Goal: Task Accomplishment & Management: Manage account settings

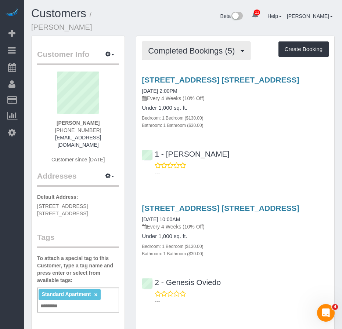
click at [180, 46] on span "Completed Bookings (5)" at bounding box center [193, 50] width 90 height 9
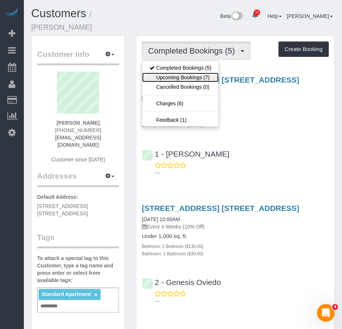
click at [174, 73] on link "Upcoming Bookings (7)" at bounding box center [180, 78] width 76 height 10
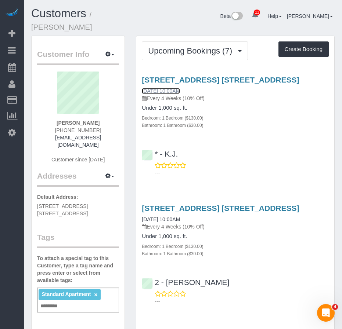
click at [164, 88] on link "09/05/2025 10:00AM" at bounding box center [161, 91] width 38 height 6
drag, startPoint x: 192, startPoint y: 81, endPoint x: 142, endPoint y: 81, distance: 50.3
click at [142, 81] on div "390 Bergen Street, Apt. 2r, Brooklyn, NY 11217 09/05/2025 10:00AM Every 4 Weeks…" at bounding box center [235, 89] width 187 height 26
copy link "09/05/2025 10:00AM"
drag, startPoint x: 93, startPoint y: 115, endPoint x: 63, endPoint y: 114, distance: 29.7
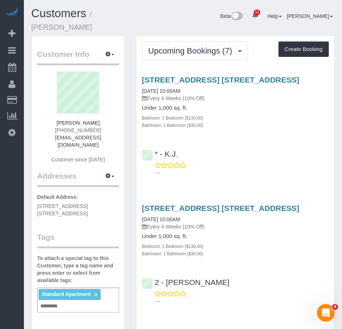
click at [63, 114] on div "Jack Herzog (310) 633-0545 jackherzog17@gmail.com Customer since 2025" at bounding box center [78, 121] width 82 height 99
copy strong "Jack Herzog"
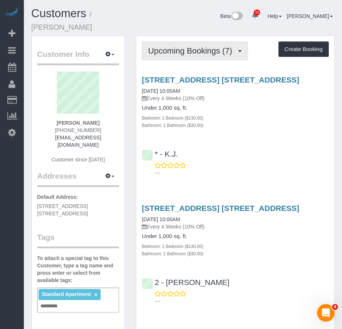
click at [190, 46] on span "Upcoming Bookings (7)" at bounding box center [192, 50] width 88 height 9
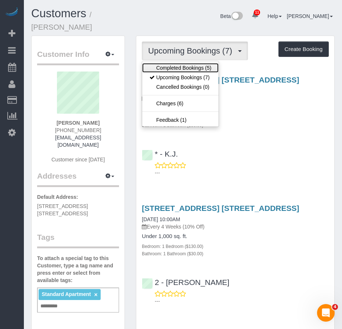
click at [178, 63] on link "Completed Bookings (5)" at bounding box center [180, 68] width 76 height 10
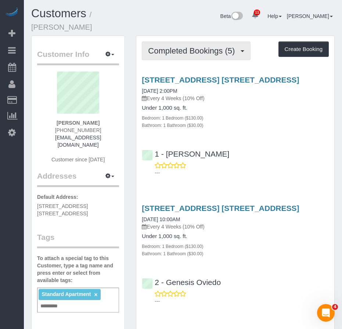
click at [169, 46] on span "Completed Bookings (5)" at bounding box center [193, 50] width 90 height 9
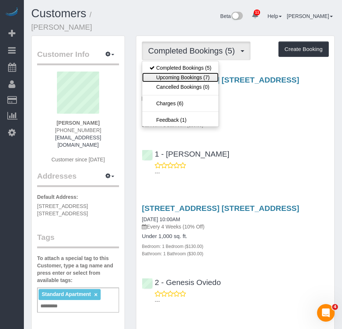
click at [164, 73] on link "Upcoming Bookings (7)" at bounding box center [180, 78] width 76 height 10
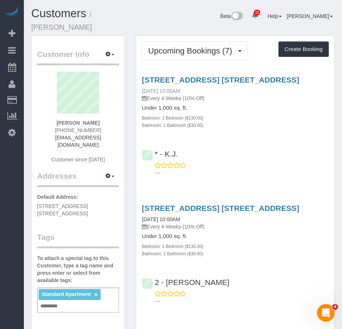
drag, startPoint x: 193, startPoint y: 80, endPoint x: 142, endPoint y: 83, distance: 51.5
click at [142, 83] on div "390 Bergen Street, Apt. 2r, Brooklyn, NY 11217 09/05/2025 10:00AM Every 4 Weeks…" at bounding box center [235, 89] width 187 height 26
copy link "09/05/2025 10:00AM"
drag, startPoint x: 91, startPoint y: 116, endPoint x: 62, endPoint y: 113, distance: 29.5
click at [62, 113] on div "Jack Herzog (310) 633-0545 jackherzog17@gmail.com Customer since 2025" at bounding box center [78, 121] width 82 height 99
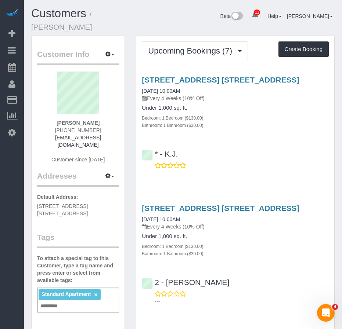
copy strong "Jack Herzog"
click at [269, 121] on div "Bathroom: 1 Bathroom ($30.00)" at bounding box center [235, 124] width 187 height 7
drag, startPoint x: 192, startPoint y: 82, endPoint x: 141, endPoint y: 82, distance: 50.3
click at [141, 82] on div "390 Bergen Street, Apt. 2r, Brooklyn, NY 11217 09/05/2025 10:00AM Every 4 Weeks…" at bounding box center [235, 102] width 198 height 53
copy link "09/05/2025 10:00AM"
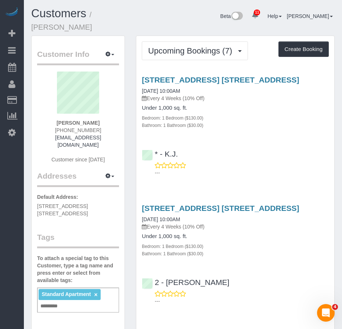
drag, startPoint x: 95, startPoint y: 114, endPoint x: 62, endPoint y: 115, distance: 32.7
click at [62, 115] on div "Jack Herzog (310) 633-0545 jackherzog17@gmail.com Customer since 2025" at bounding box center [78, 121] width 82 height 99
copy strong "Jack Herzog"
drag, startPoint x: 38, startPoint y: 192, endPoint x: 87, endPoint y: 200, distance: 49.5
click at [87, 200] on p "Default Address: 390 Bergen Street, Apt. 2R, Brooklyn, NY 11217" at bounding box center [78, 205] width 82 height 24
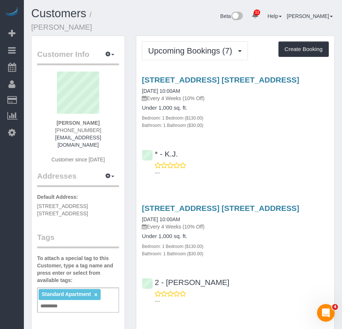
copy span "390 Bergen Street, Apt. 2R, Brooklyn, NY 11217"
drag, startPoint x: 306, startPoint y: 144, endPoint x: 284, endPoint y: 137, distance: 23.2
click at [305, 144] on div "* - K.J. ---" at bounding box center [235, 159] width 198 height 33
click at [160, 88] on link "09/05/2025 10:00AM" at bounding box center [161, 91] width 38 height 6
click at [54, 302] on input "text" at bounding box center [51, 307] width 25 height 10
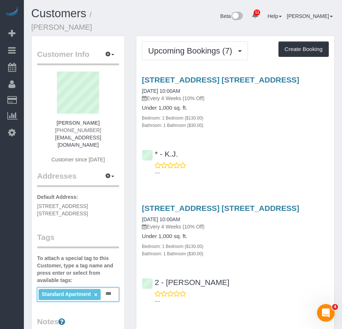
type input "***"
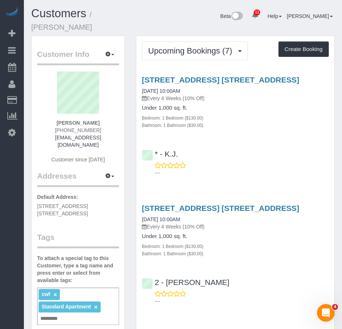
click at [281, 260] on div "390 Bergen Street, Apt. 2r, Brooklyn, NY 11217 10/03/2025 10:00AM Every 4 Weeks…" at bounding box center [235, 253] width 198 height 110
click at [54, 292] on link "×" at bounding box center [55, 295] width 3 height 6
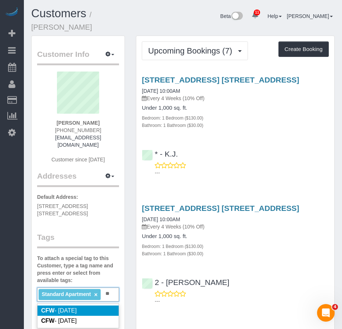
type input "*"
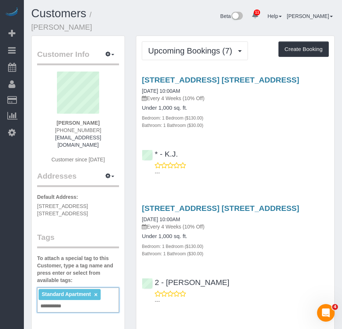
type input "**********"
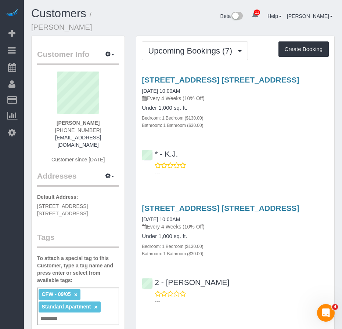
click at [280, 151] on div "* - K.J. ---" at bounding box center [235, 159] width 198 height 33
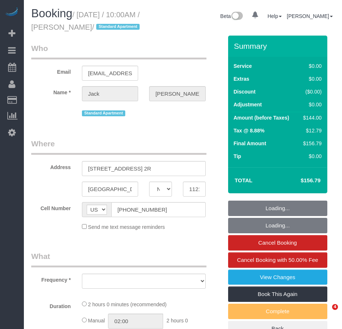
select select "NY"
select select "number:89"
select select "number:90"
select select "number:15"
select select "number:5"
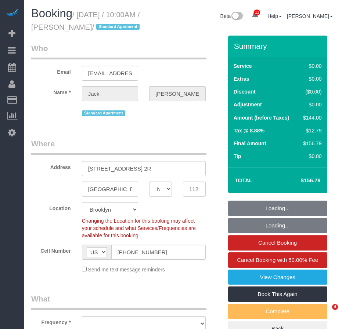
select select "string:stripe-pm_1RMYOM4VGloSiKo7LGZRO5rF"
select select "object:1017"
select select "spot1"
select select "1"
select select "object:1384"
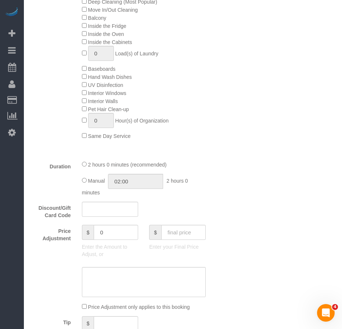
scroll to position [404, 0]
click at [52, 261] on div "Price Adjustment $ 0 Enter the Amount to Adjust, or $ Enter your Final Price" at bounding box center [127, 243] width 202 height 37
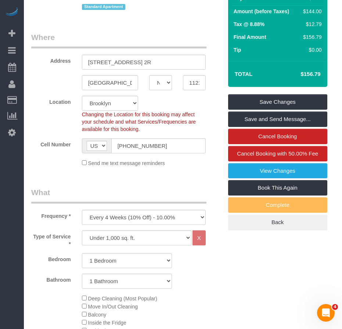
scroll to position [37, 0]
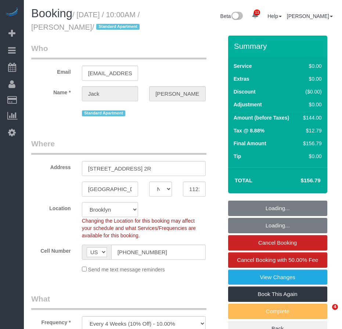
select select "NY"
select select "1"
select select "string:stripe-pm_1RMYOM4VGloSiKo7LGZRO5rF"
select select "number:89"
select select "number:90"
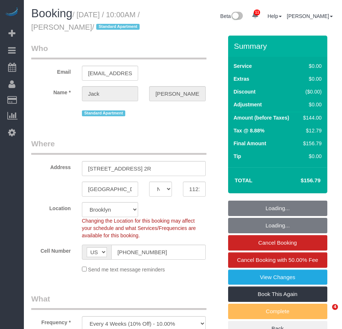
select select "number:15"
select select "number:5"
select select "spot1"
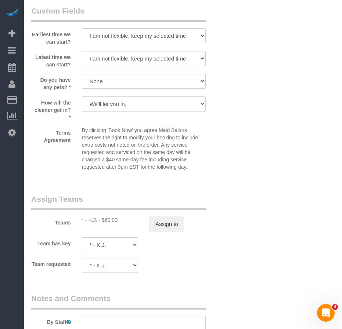
scroll to position [954, 0]
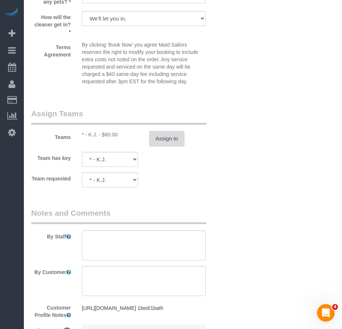
click at [178, 146] on button "Assign to" at bounding box center [166, 138] width 35 height 15
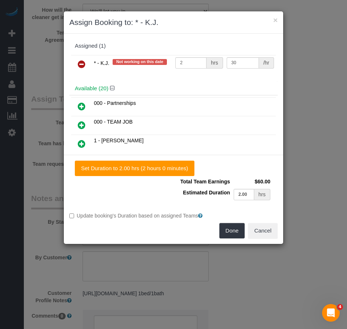
click at [79, 63] on icon at bounding box center [82, 64] width 8 height 9
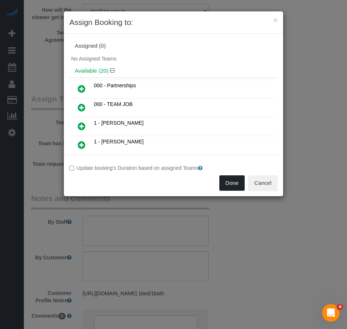
click at [228, 185] on button "Done" at bounding box center [232, 182] width 26 height 15
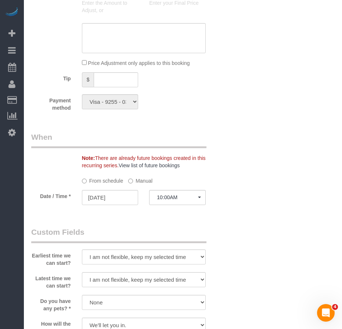
scroll to position [661, 0]
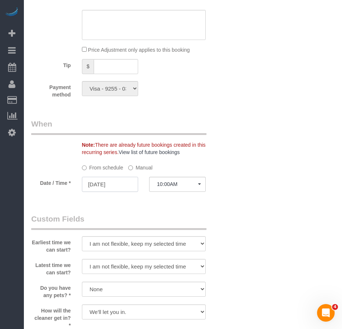
click at [111, 192] on input "[DATE]" at bounding box center [110, 184] width 57 height 15
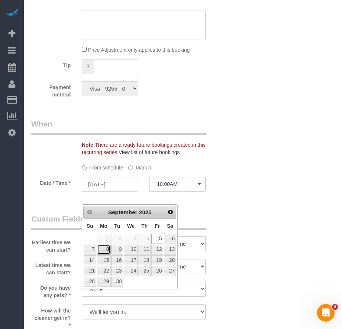
click at [108, 249] on link "8" at bounding box center [104, 250] width 14 height 10
type input "09/08/2025"
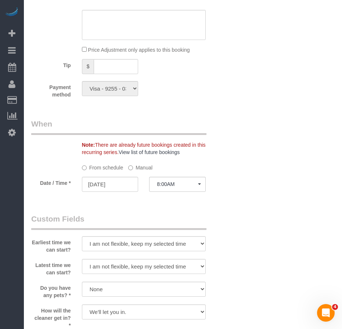
click at [233, 223] on div "Who Email jackherzog17@gmail.com Name * Jack Herzog Standard Apartment Where Ad…" at bounding box center [182, 27] width 303 height 1305
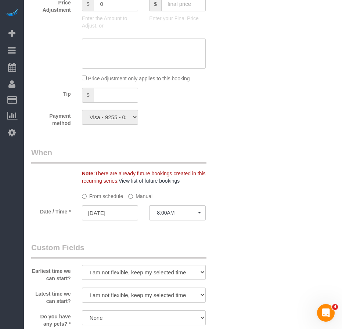
scroll to position [621, 0]
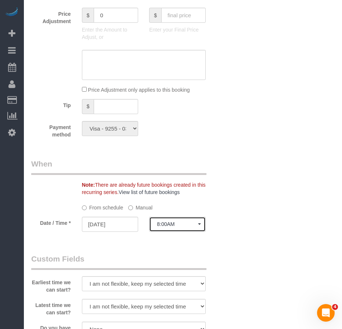
click at [172, 227] on span "8:00AM" at bounding box center [177, 224] width 41 height 6
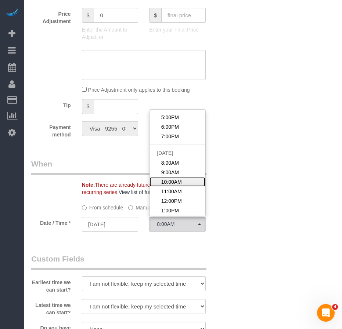
click at [179, 186] on span "10:00AM" at bounding box center [171, 181] width 21 height 7
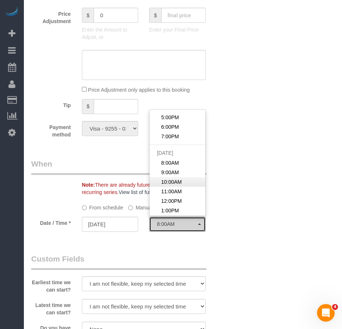
select select "spot34"
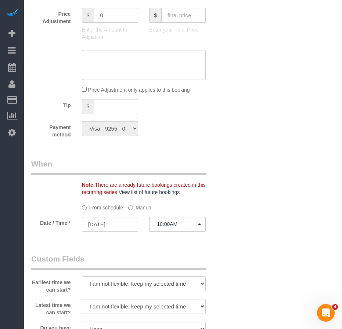
click at [150, 268] on legend "Custom Fields" at bounding box center [118, 262] width 175 height 17
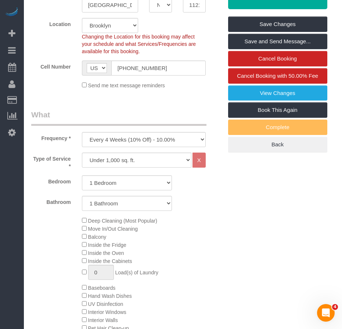
scroll to position [143, 0]
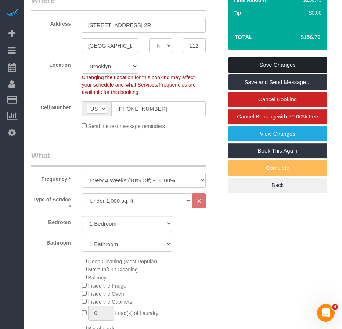
click at [246, 73] on link "Save Changes" at bounding box center [277, 64] width 99 height 15
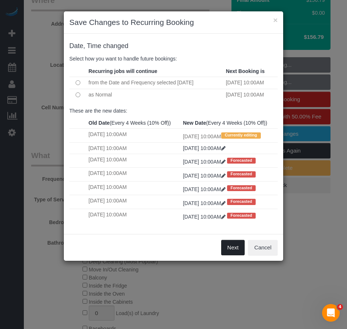
click at [230, 255] on button "Next" at bounding box center [233, 247] width 24 height 15
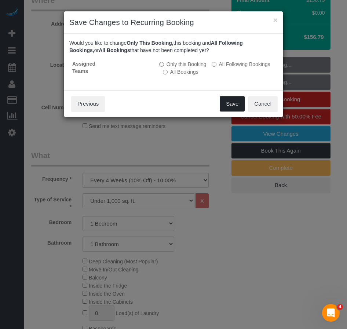
click at [228, 103] on button "Save" at bounding box center [232, 103] width 25 height 15
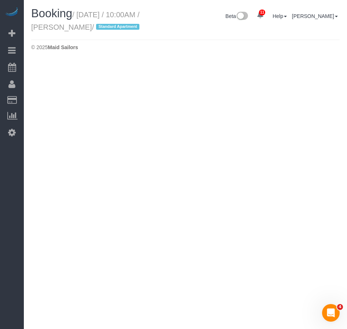
select select "NY"
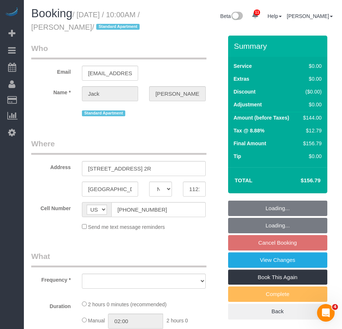
select select "1"
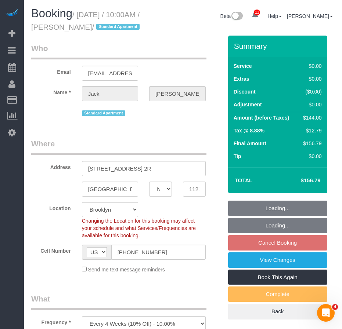
select select "object:4489"
select select "string:stripe-pm_1RMYOM4VGloSiKo7LGZRO5rF"
select select "object:4497"
select select "spot58"
select select "1"
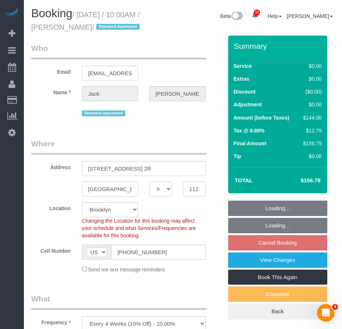
select select "number:89"
select select "number:90"
select select "number:15"
select select "number:5"
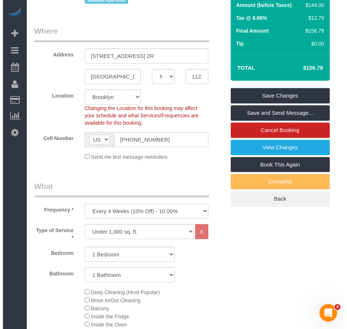
scroll to position [110, 0]
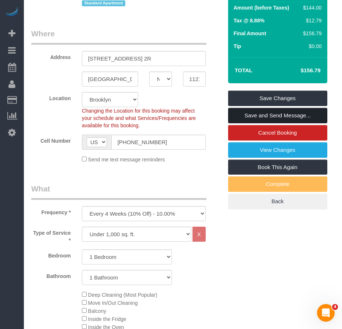
click at [291, 123] on link "Save and Send Message..." at bounding box center [277, 115] width 99 height 15
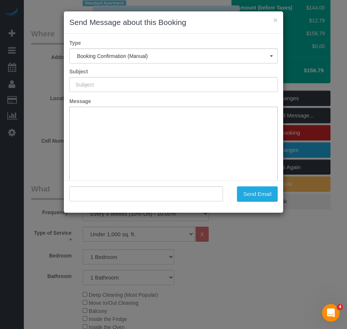
type input "Cleaning Confirmed for 09/08/2025 at 10:00am"
type input ""Jack Herzog" <jackherzog17@gmail.com>"
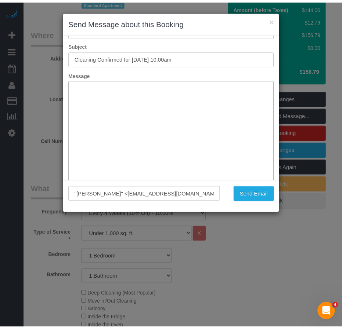
scroll to position [54, 0]
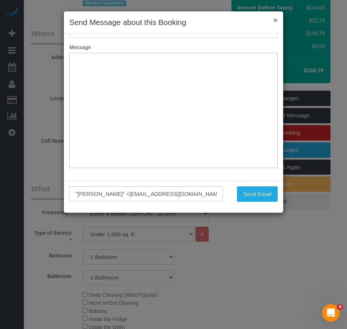
click at [275, 21] on button "×" at bounding box center [275, 20] width 4 height 8
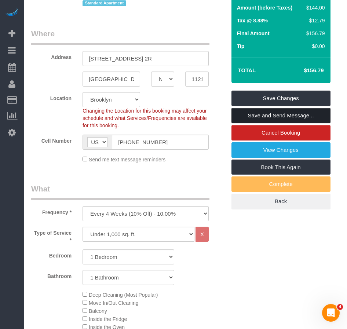
scroll to position [0, 0]
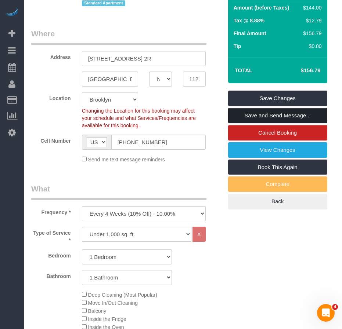
click at [251, 123] on link "Save and Send Message..." at bounding box center [277, 115] width 99 height 15
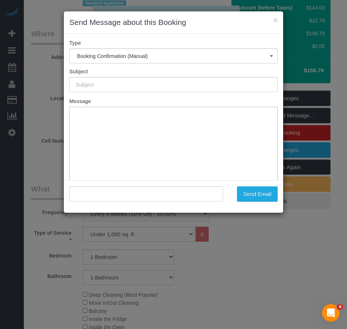
type input "Cleaning Confirmed for 09/08/2025 at 10:00am"
type input ""Jack Herzog" <jackherzog17@gmail.com>"
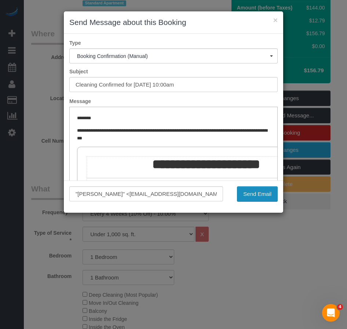
click at [256, 196] on button "Send Email" at bounding box center [257, 193] width 41 height 15
